Goal: Check status: Check status

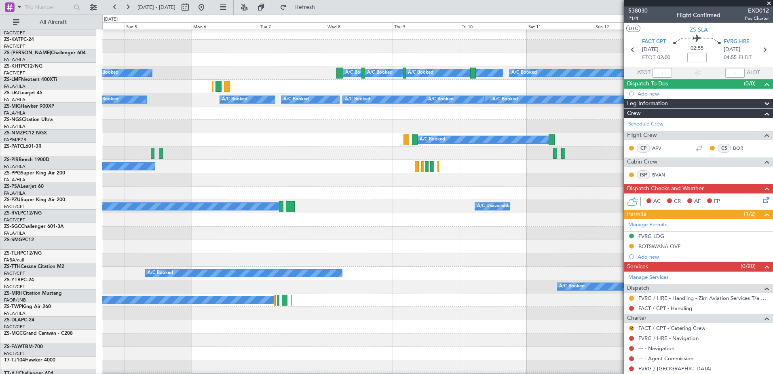
scroll to position [149, 0]
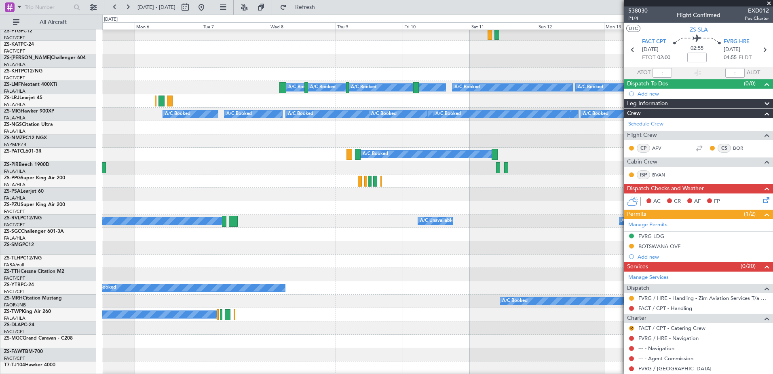
click at [290, 216] on div "A/C Booked A/C Unavailable A/C Unavailable A/C Unavailable" at bounding box center [437, 220] width 671 height 13
click at [192, 6] on button at bounding box center [185, 7] width 13 height 13
select select "10"
select select "2025"
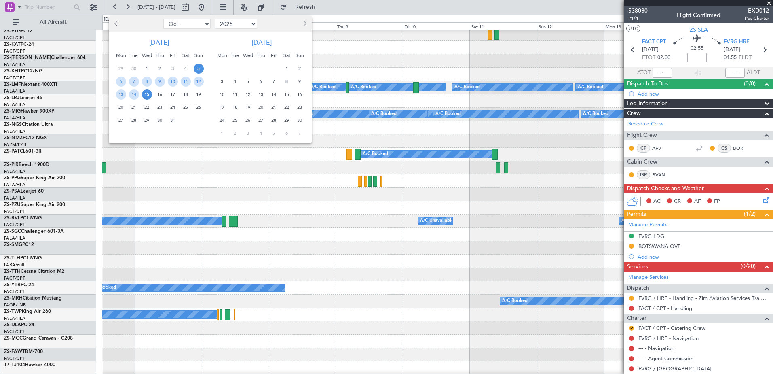
click at [188, 106] on span "25" at bounding box center [186, 107] width 10 height 10
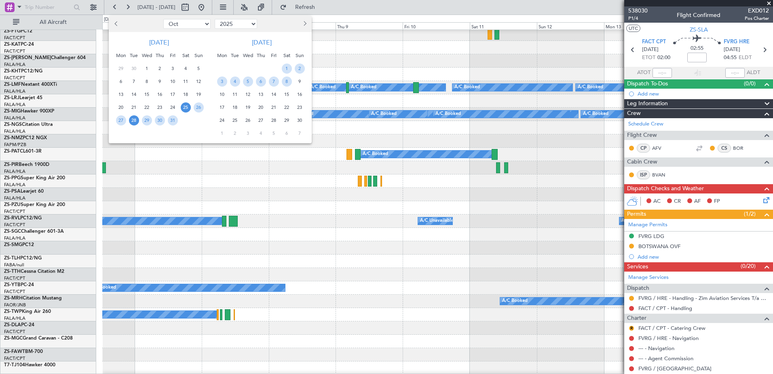
click at [132, 117] on span "28" at bounding box center [134, 120] width 10 height 10
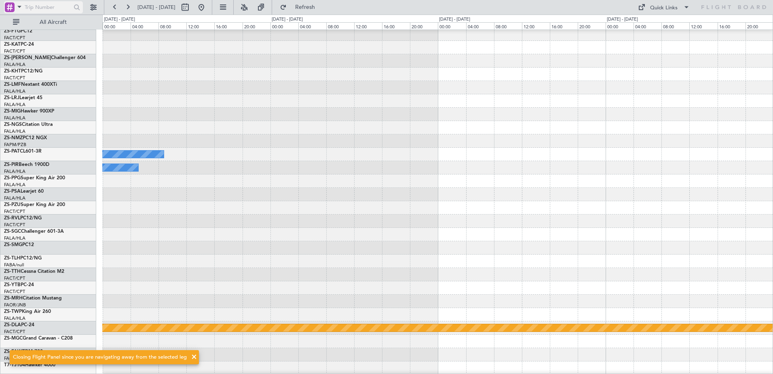
click at [7, 9] on div at bounding box center [10, 7] width 10 height 10
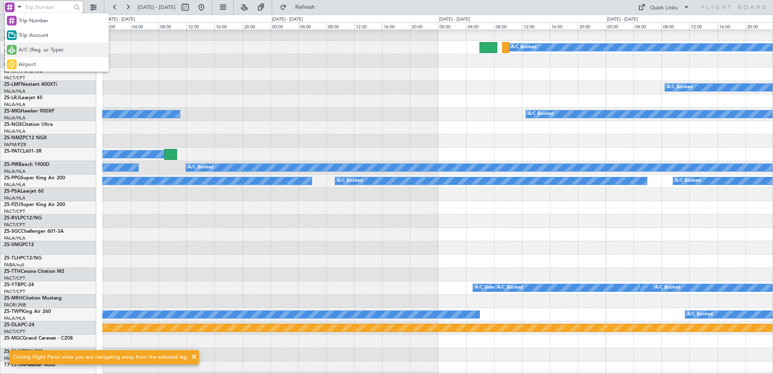
click at [50, 48] on span "A/C (Reg. or Type)" at bounding box center [41, 50] width 45 height 8
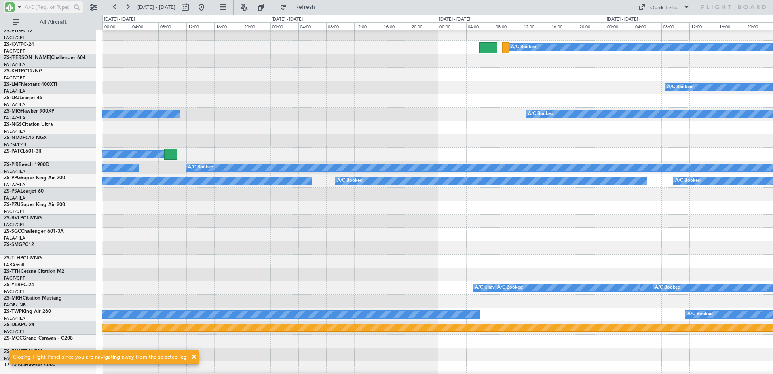
click at [43, 5] on input "text" at bounding box center [48, 7] width 47 height 12
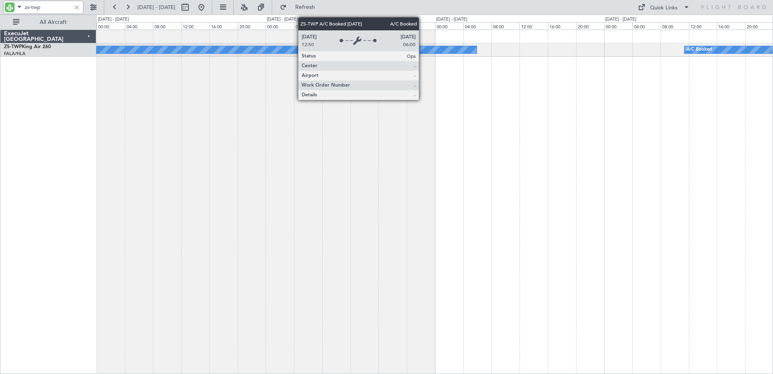
click at [423, 50] on div "A/C Booked" at bounding box center [163, 49] width 628 height 7
type input "zs-twp"
